Goal: Task Accomplishment & Management: Complete application form

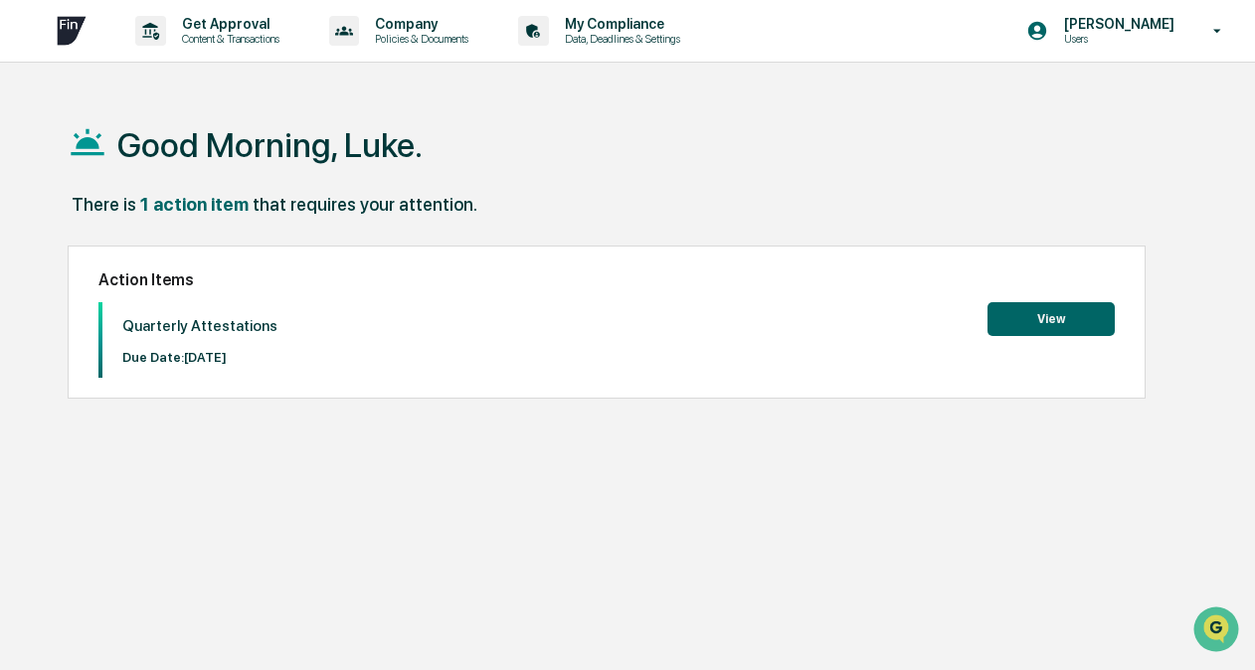
click at [1040, 320] on button "View" at bounding box center [1051, 319] width 127 height 34
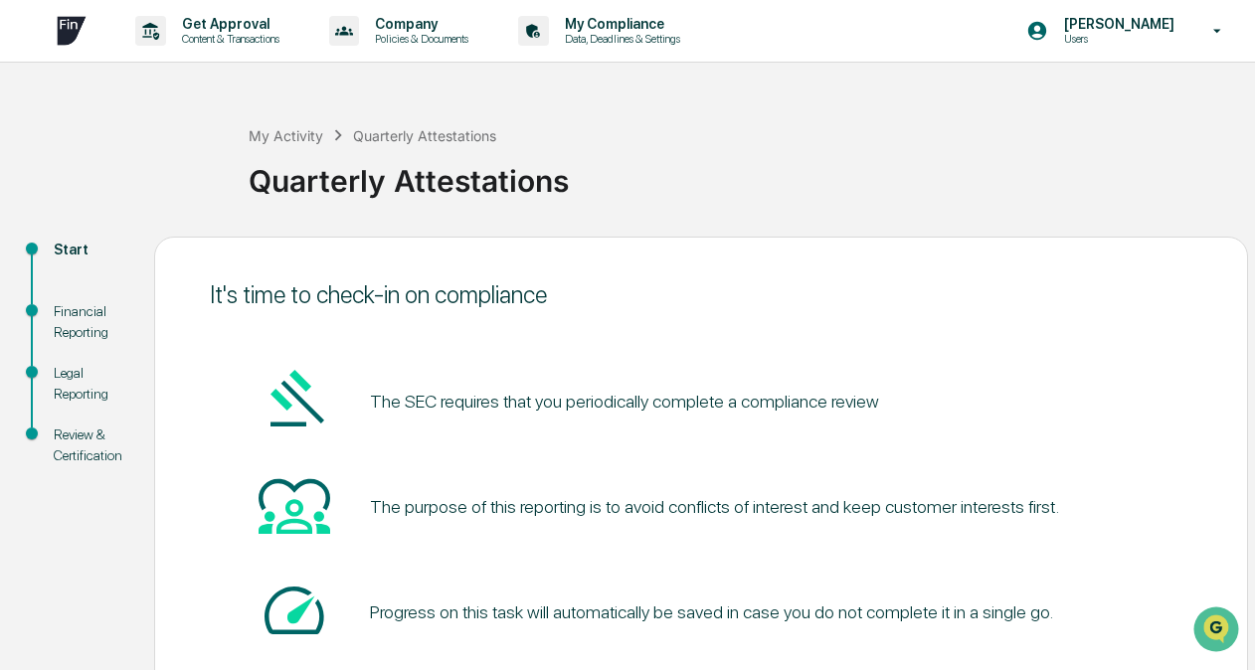
scroll to position [131, 0]
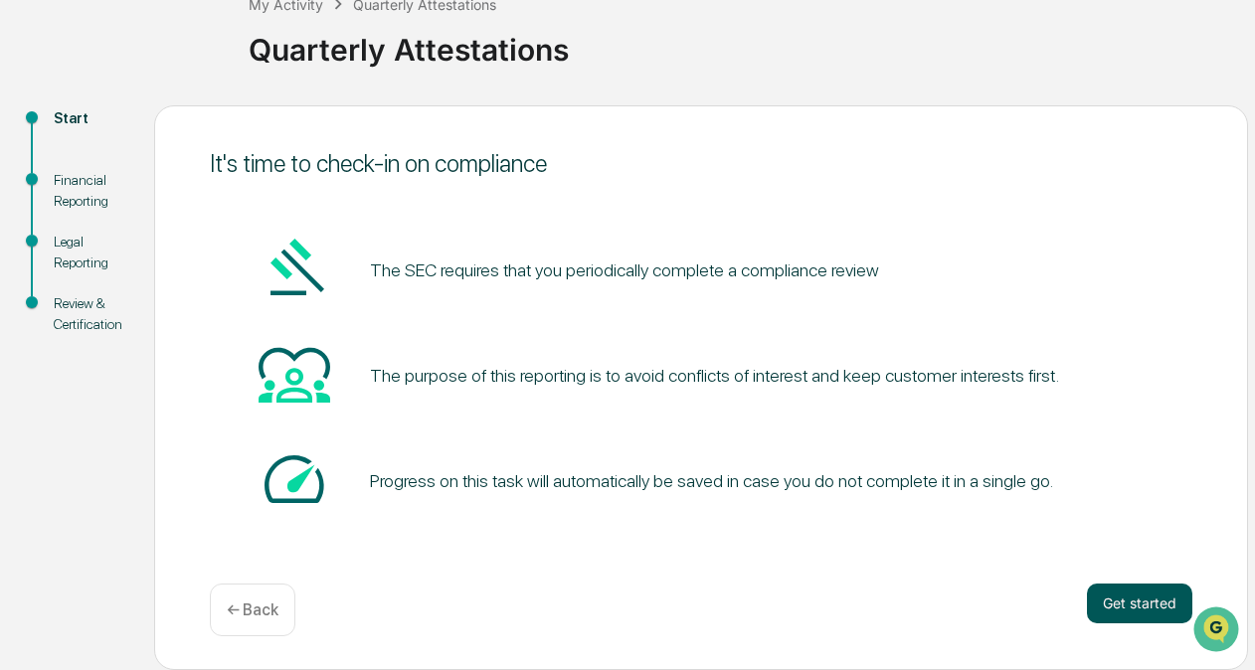
click at [1154, 607] on button "Get started" at bounding box center [1139, 604] width 105 height 40
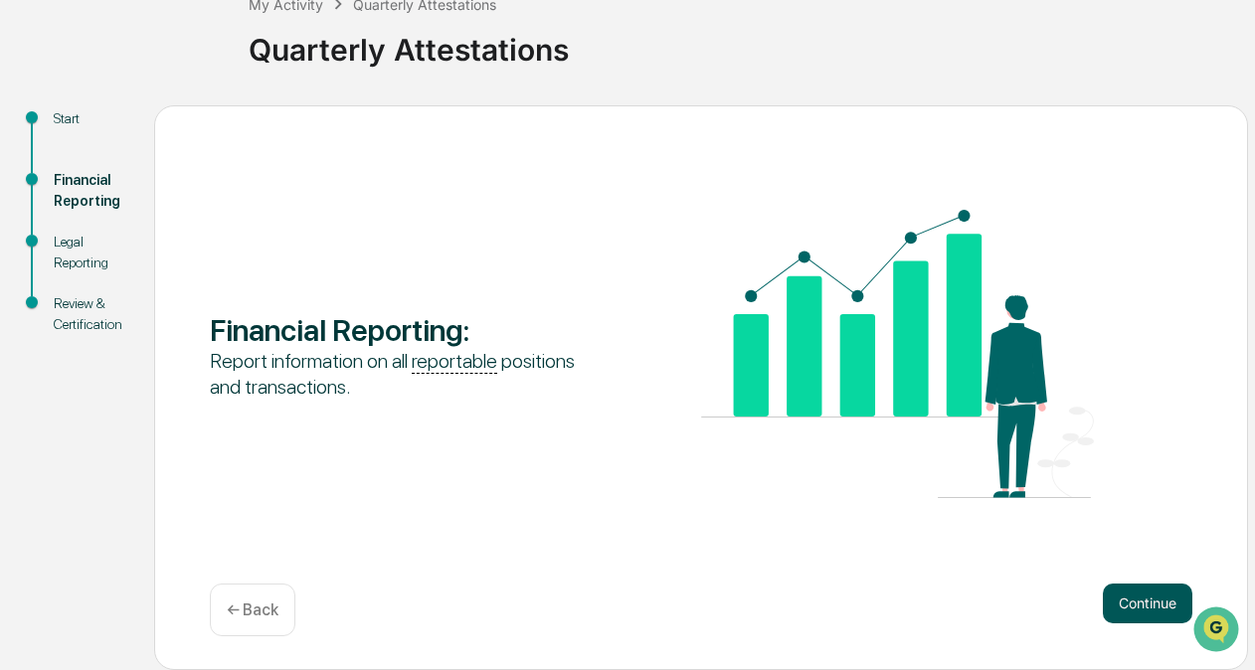
click at [1131, 603] on button "Continue" at bounding box center [1148, 604] width 90 height 40
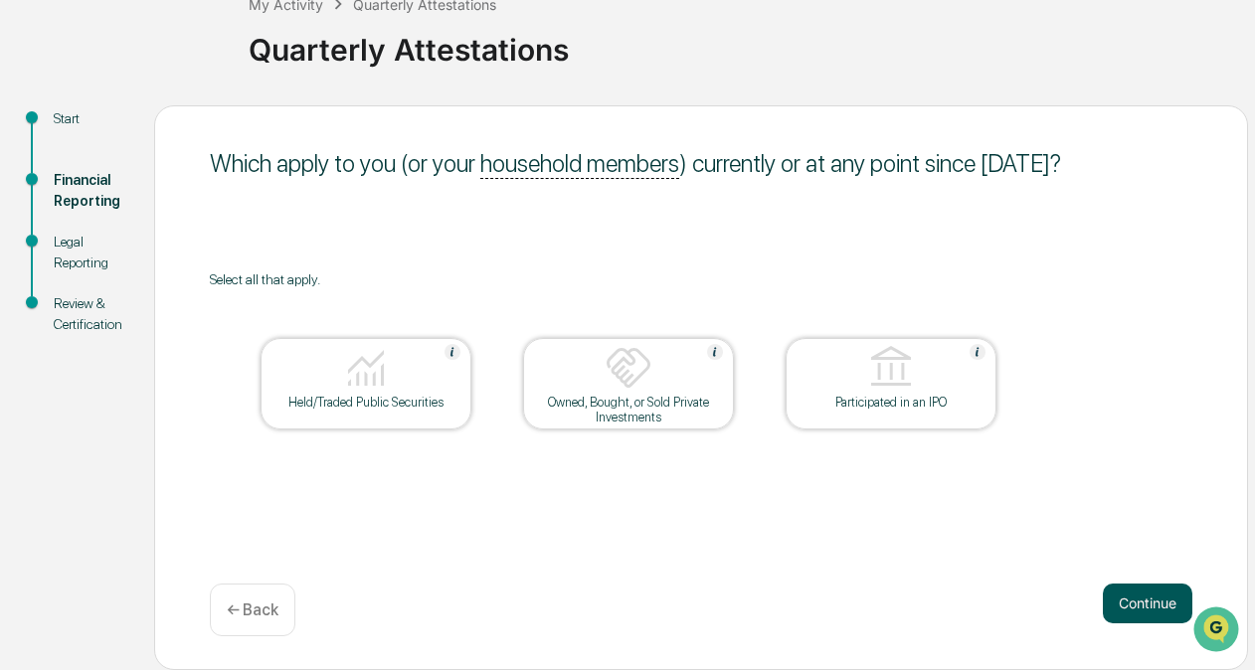
click at [1128, 605] on button "Continue" at bounding box center [1148, 604] width 90 height 40
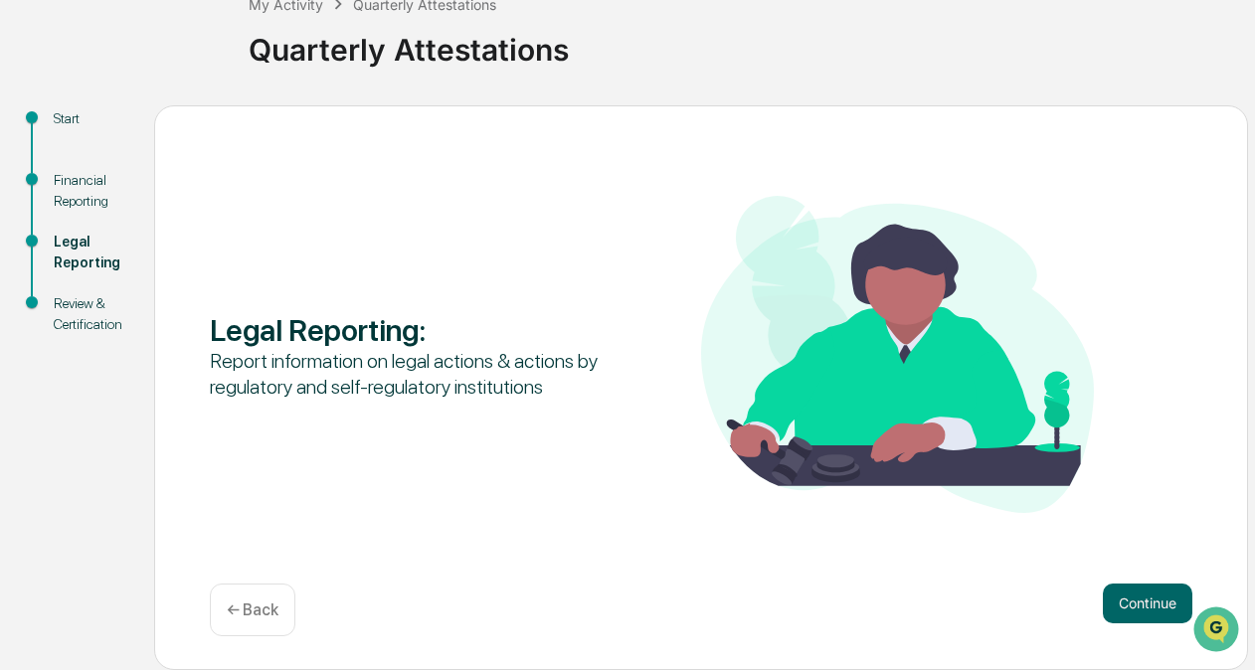
click at [1128, 605] on button "Continue" at bounding box center [1148, 604] width 90 height 40
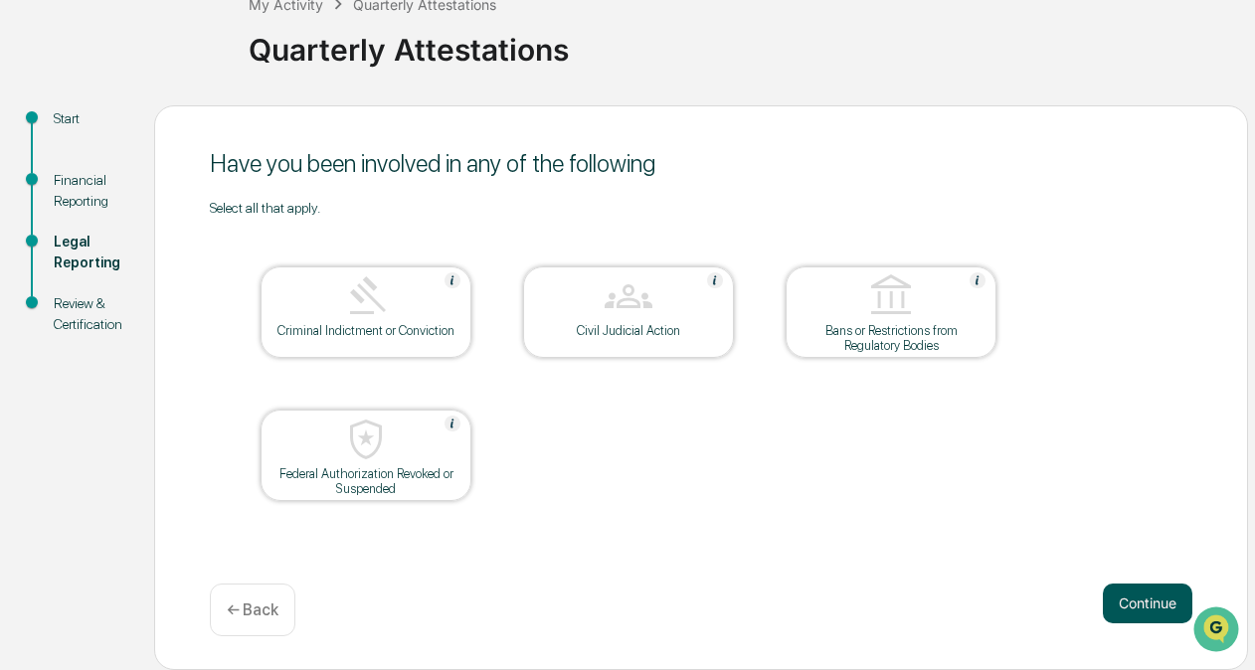
click at [1168, 609] on button "Continue" at bounding box center [1148, 604] width 90 height 40
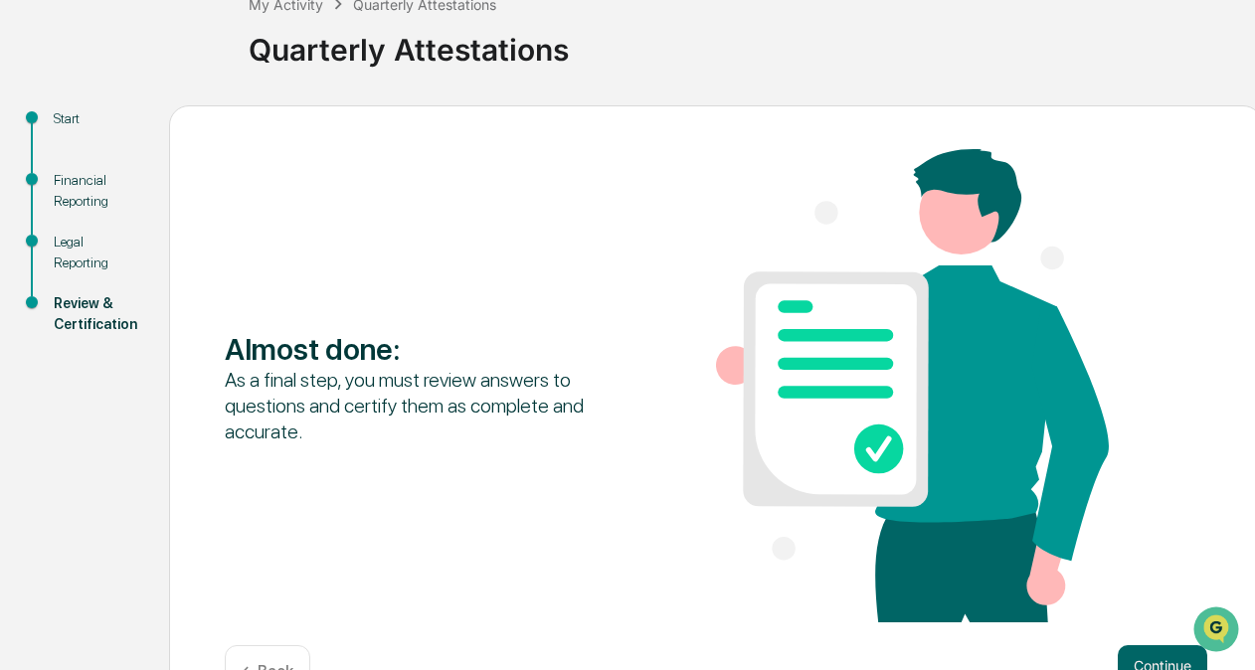
scroll to position [194, 0]
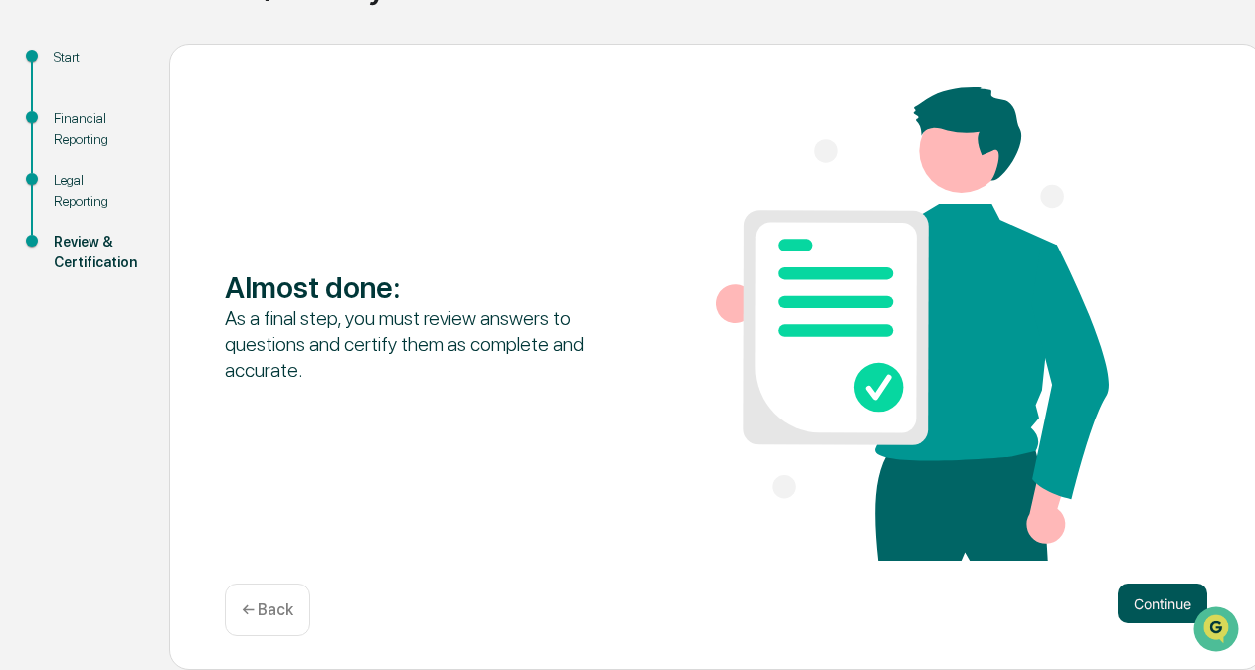
click at [1160, 604] on button "Continue" at bounding box center [1163, 604] width 90 height 40
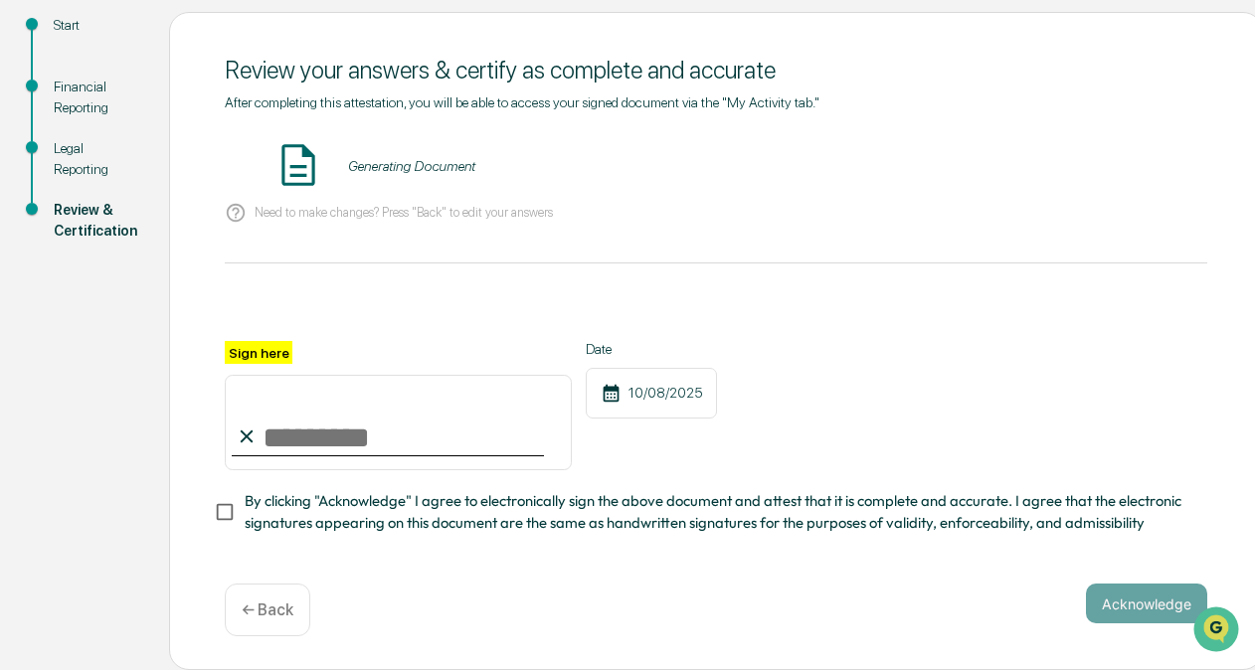
scroll to position [233, 0]
click at [418, 450] on input "Sign here" at bounding box center [398, 423] width 347 height 96
type input "**********"
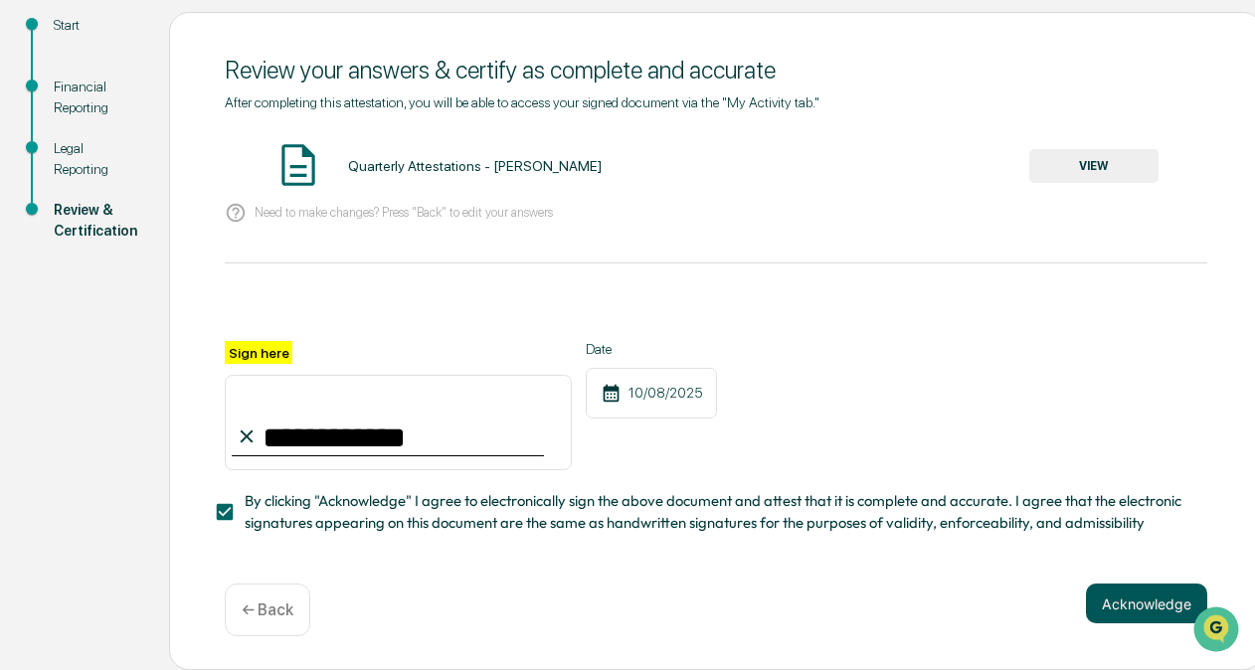
click at [1108, 599] on button "Acknowledge" at bounding box center [1146, 604] width 121 height 40
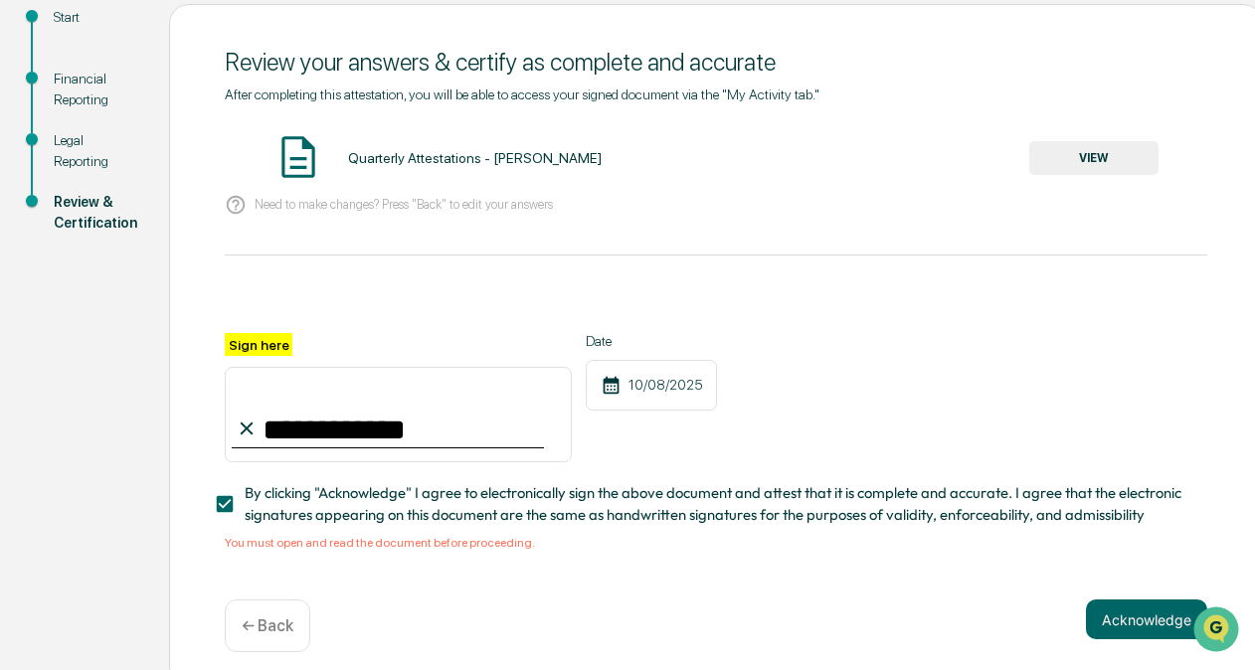
scroll to position [251, 0]
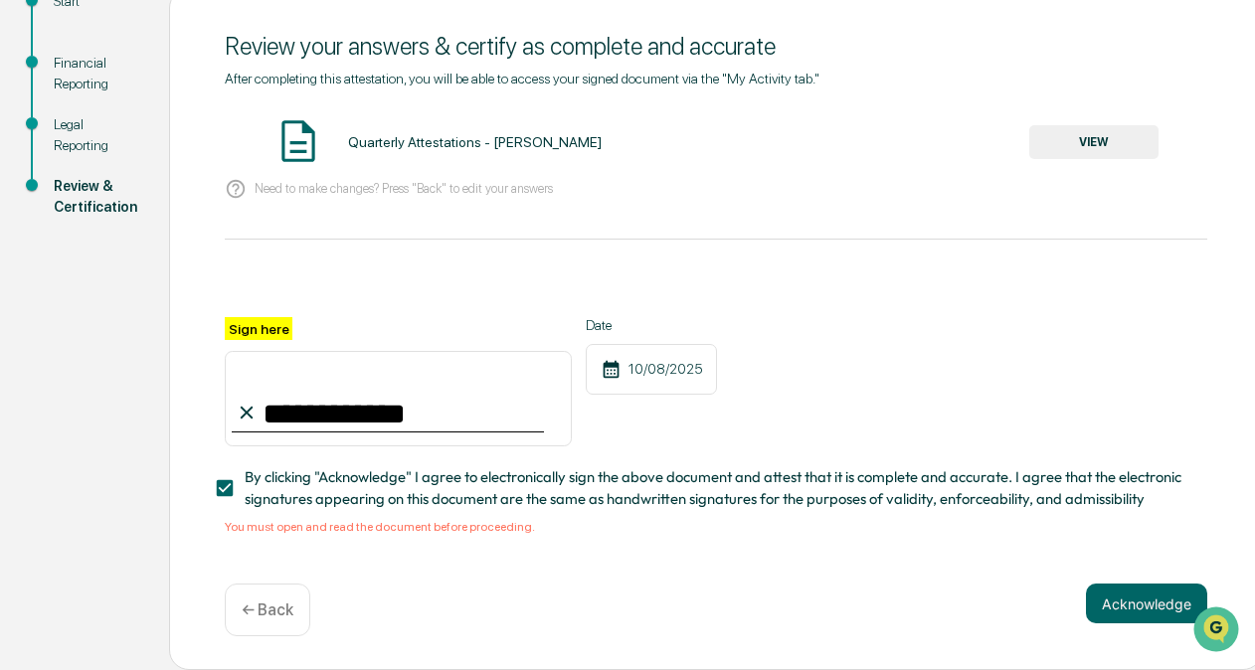
click at [1109, 147] on button "VIEW" at bounding box center [1094, 142] width 129 height 34
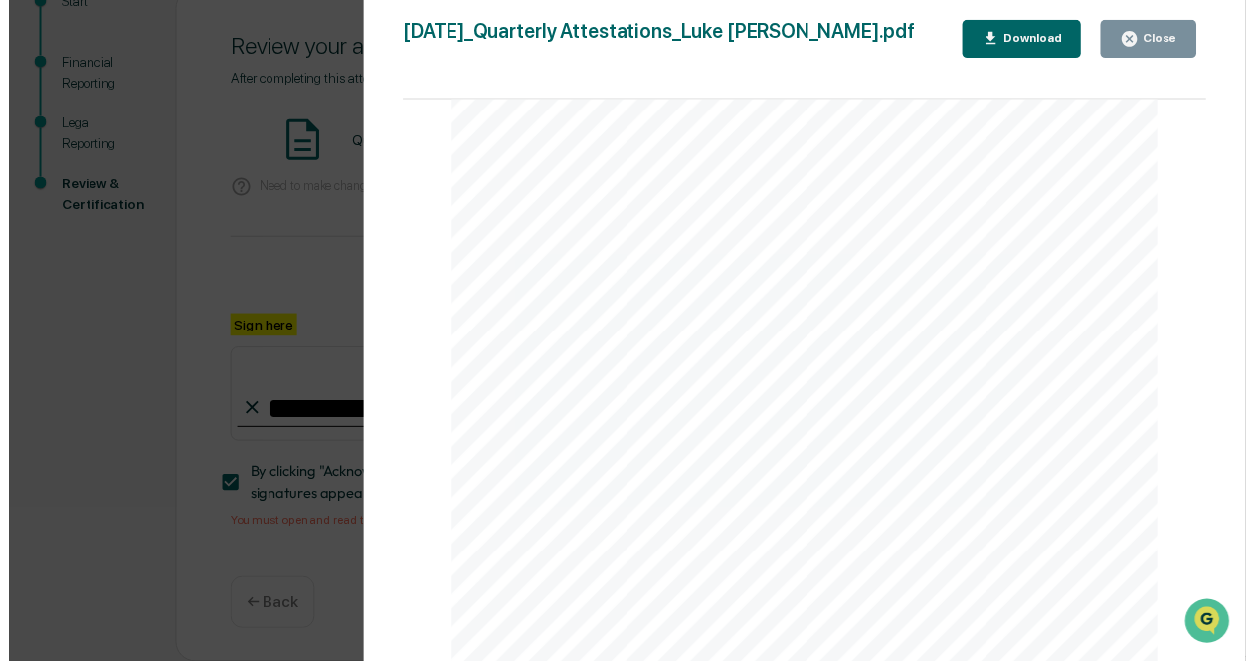
scroll to position [0, 0]
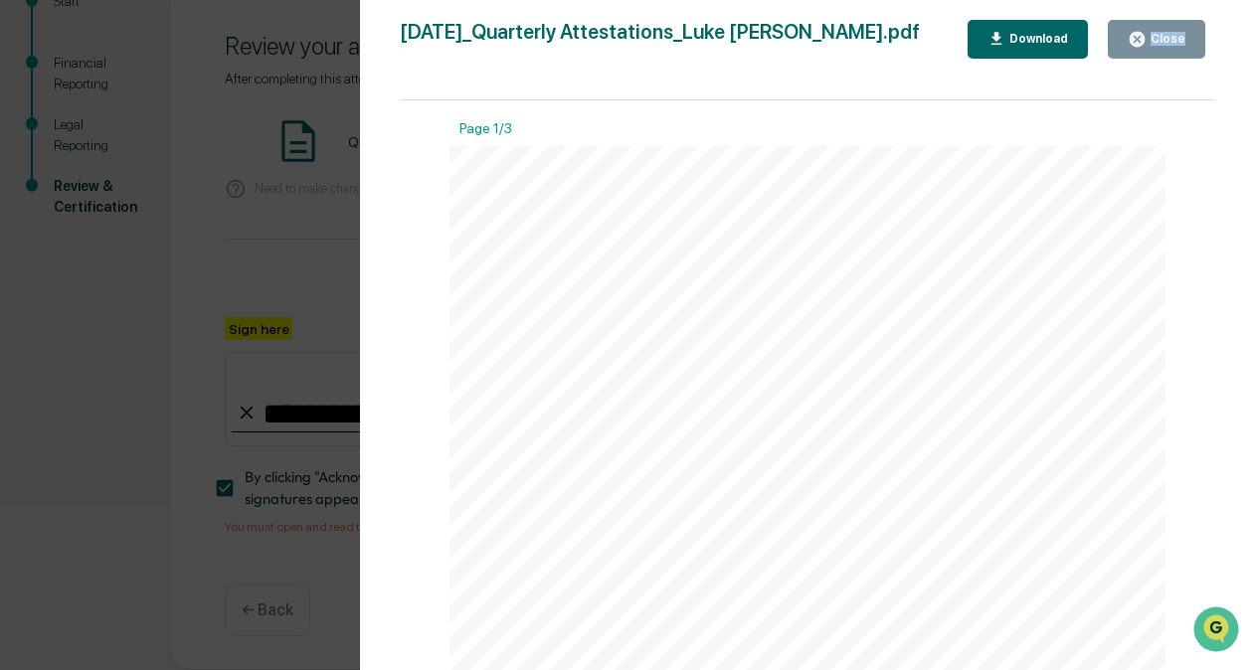
drag, startPoint x: 1168, startPoint y: 59, endPoint x: 1188, endPoint y: 32, distance: 33.4
click at [1188, 32] on div "[DATE]_Quarterly Attestations_Luke [PERSON_NAME].pdf Close Download Page 1/3 [D…" at bounding box center [808, 355] width 816 height 670
click at [1188, 32] on button "Close" at bounding box center [1156, 39] width 97 height 39
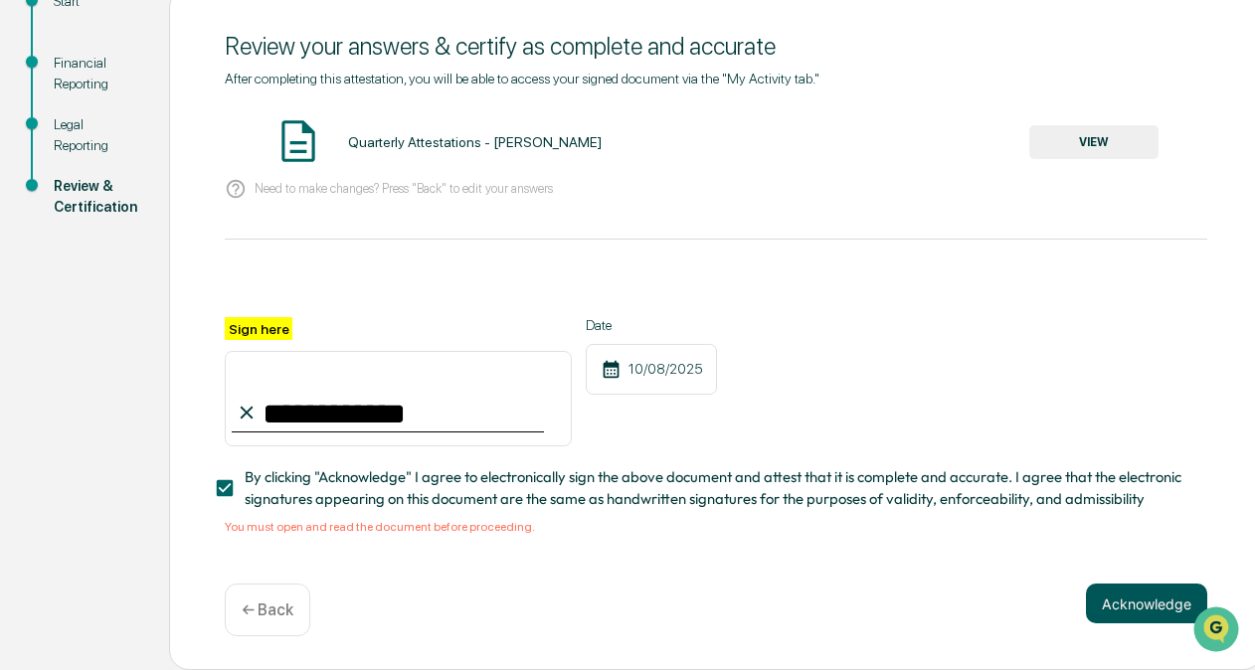
click at [1172, 599] on button "Acknowledge" at bounding box center [1146, 604] width 121 height 40
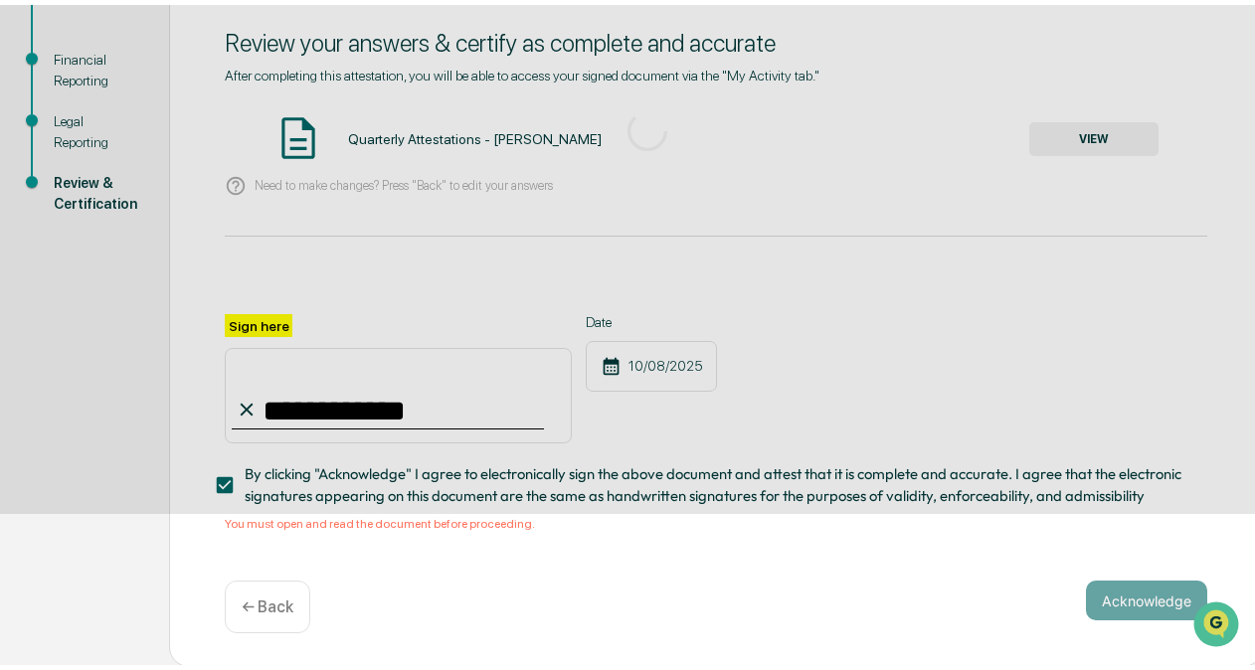
scroll to position [131, 0]
